Goal: Transaction & Acquisition: Subscribe to service/newsletter

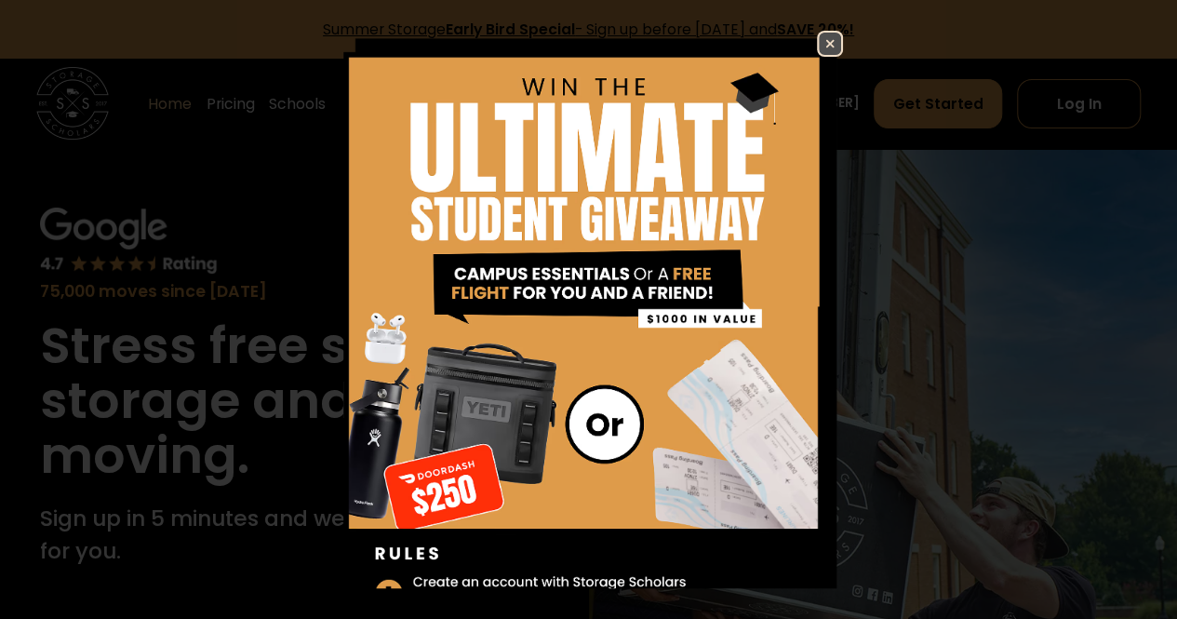
click at [825, 49] on img at bounding box center [830, 44] width 22 height 22
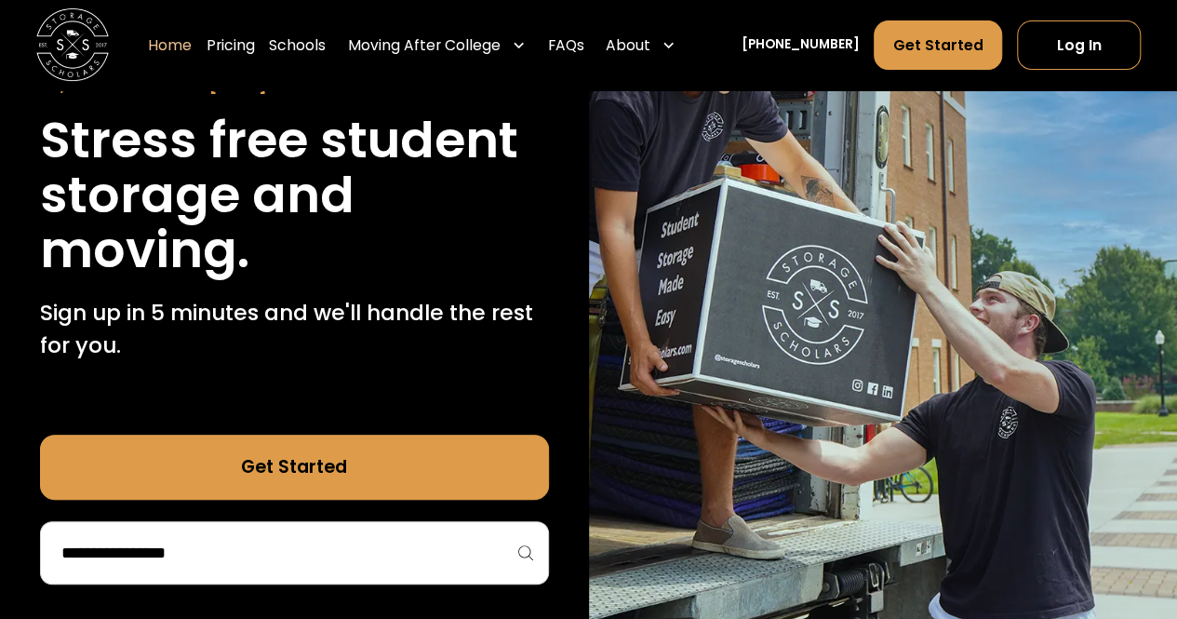
scroll to position [209, 0]
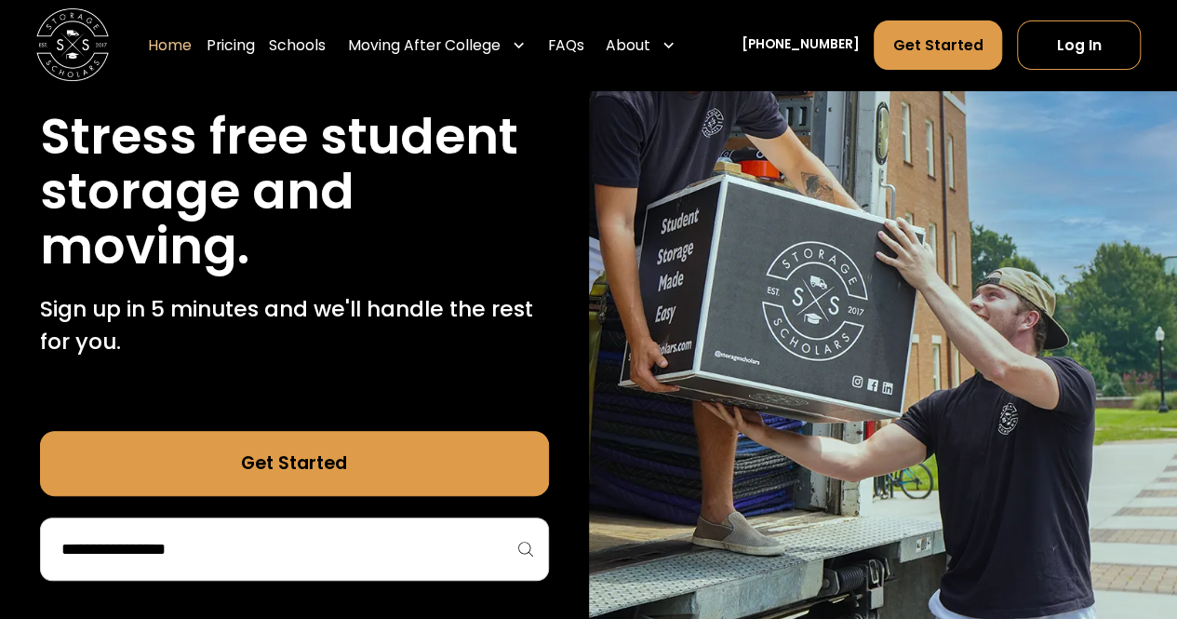
click at [453, 553] on input "search" at bounding box center [295, 549] width 470 height 32
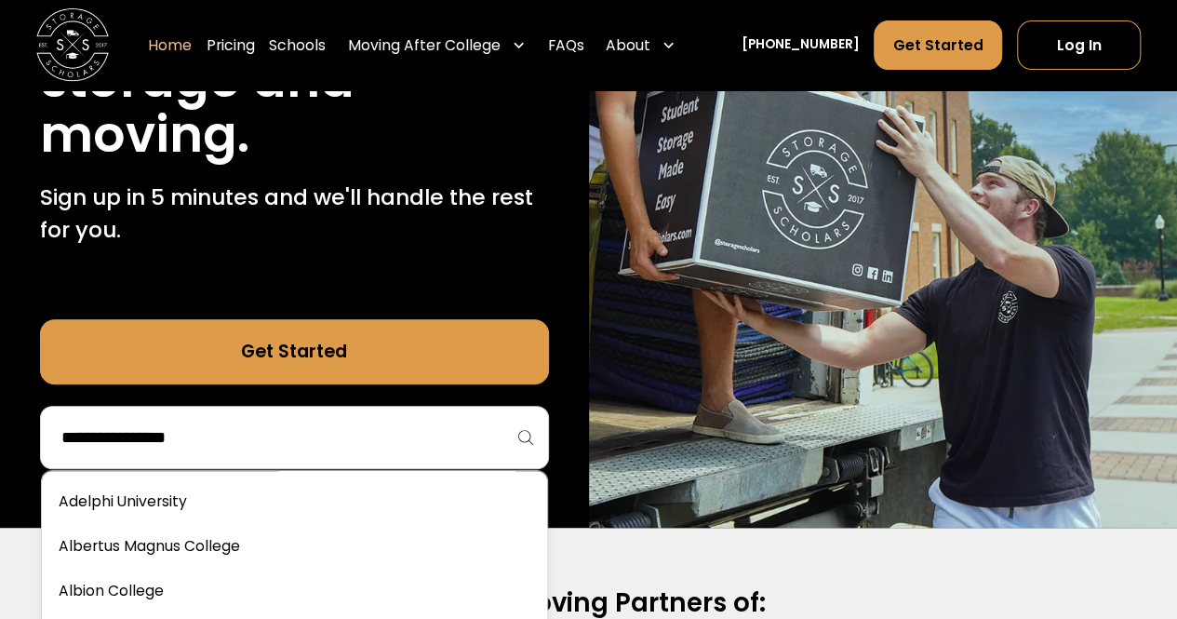
scroll to position [352, 0]
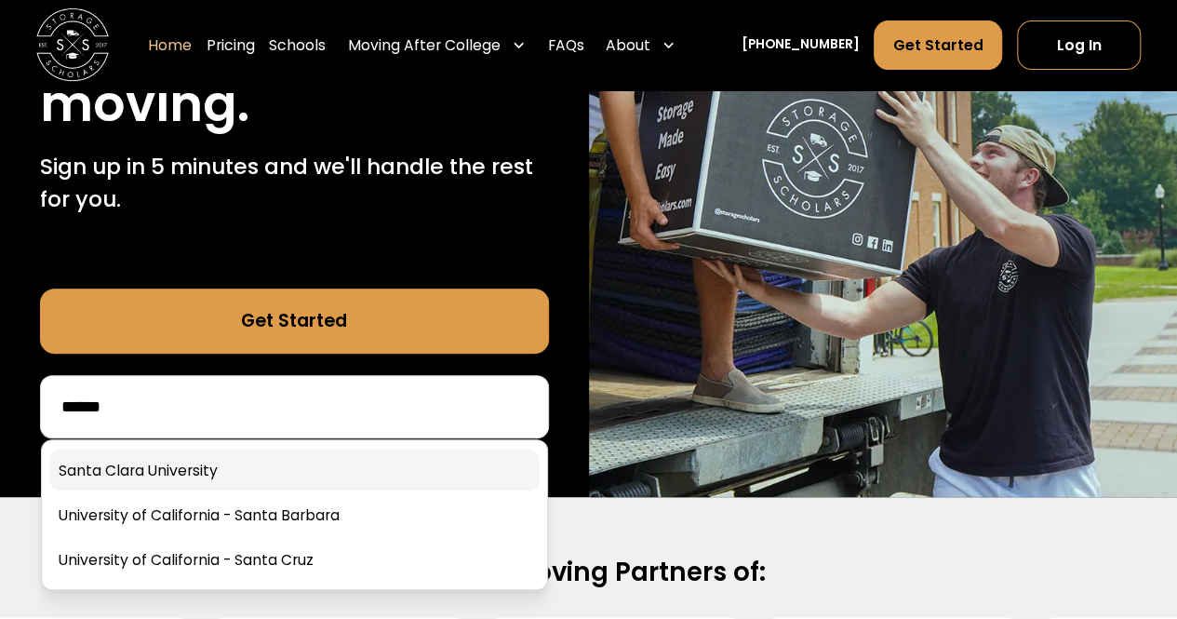
type input "*****"
click at [410, 459] on link at bounding box center [294, 470] width 491 height 41
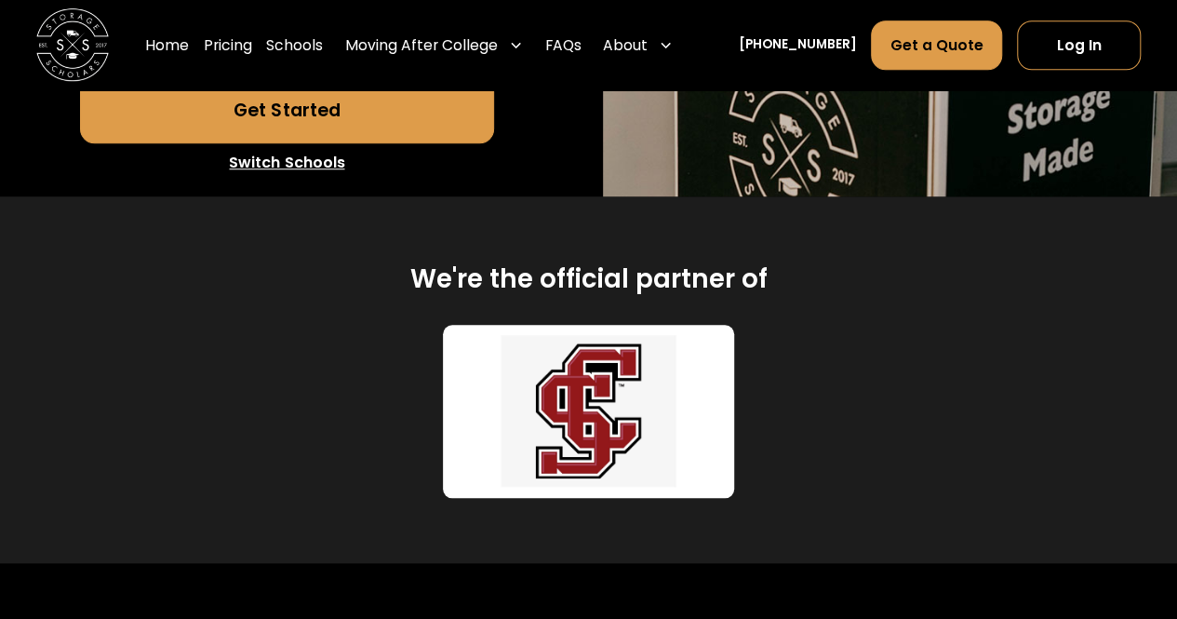
scroll to position [715, 0]
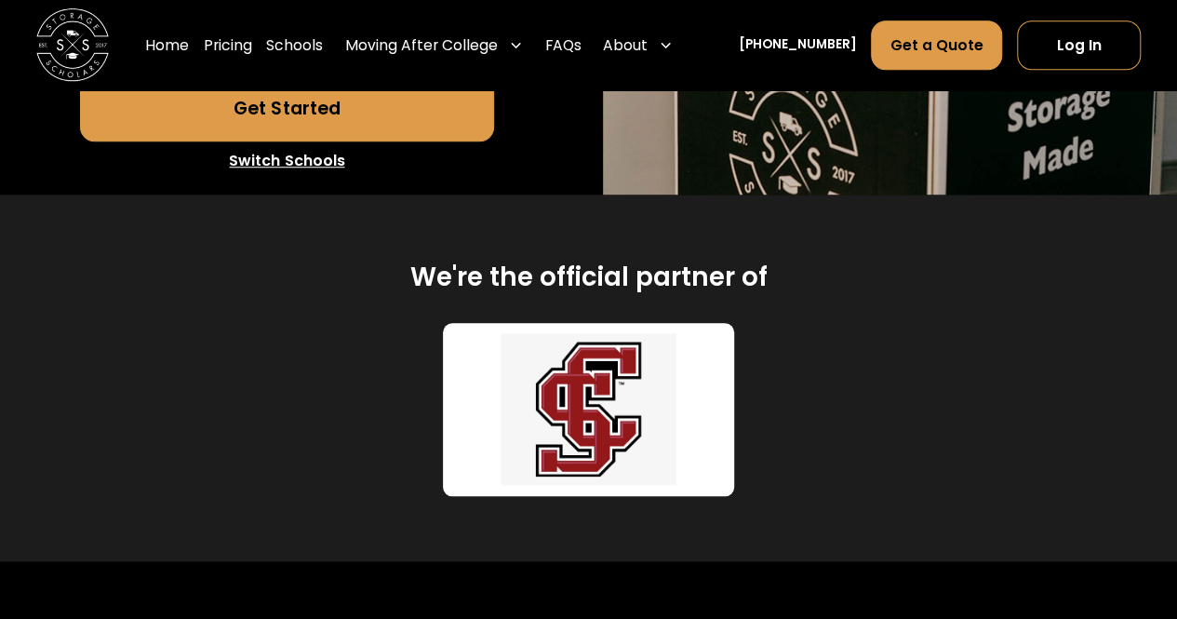
click at [569, 383] on img at bounding box center [588, 409] width 269 height 152
click at [397, 135] on link "Get Started" at bounding box center [286, 107] width 413 height 65
